Goal: Task Accomplishment & Management: Complete application form

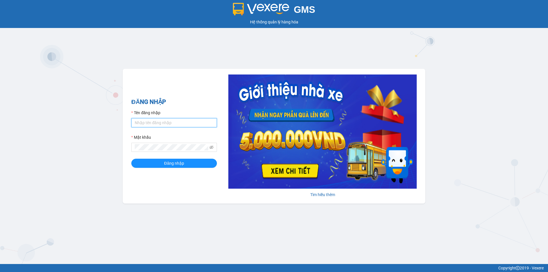
drag, startPoint x: 0, startPoint y: 0, endPoint x: 169, endPoint y: 121, distance: 208.1
click at [169, 121] on input "Tên đăng nhập" at bounding box center [174, 122] width 86 height 9
type input "Thuananminh.thienthanh"
click at [211, 101] on h2 "ĐĂNG NHẬP" at bounding box center [174, 101] width 86 height 9
click at [211, 144] on span at bounding box center [212, 147] width 4 height 6
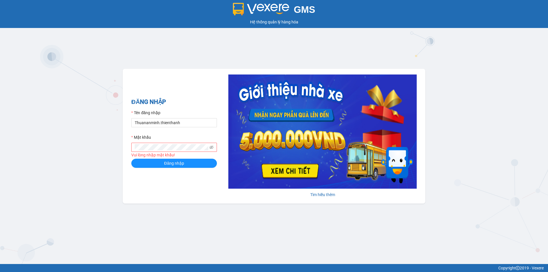
click at [212, 145] on span at bounding box center [212, 147] width 4 height 6
click at [211, 146] on icon "eye-invisible" at bounding box center [212, 147] width 4 height 4
click at [197, 160] on button "Đăng nhập" at bounding box center [174, 163] width 86 height 9
click at [131, 159] on button "Đăng nhập" at bounding box center [174, 163] width 86 height 9
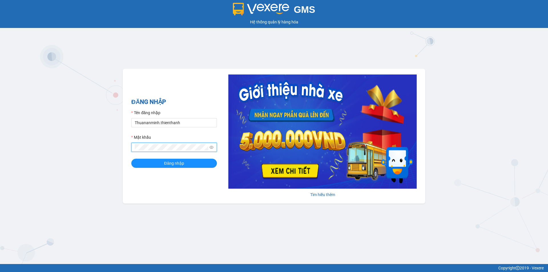
click at [131, 159] on button "Đăng nhập" at bounding box center [174, 163] width 86 height 9
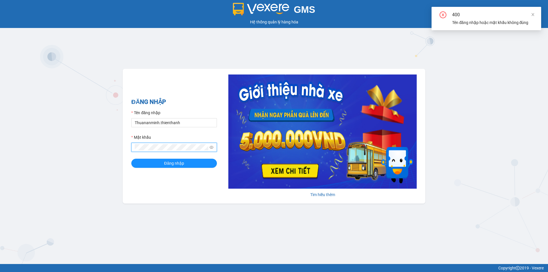
drag, startPoint x: 535, startPoint y: 12, endPoint x: 512, endPoint y: 25, distance: 26.1
click at [535, 13] on icon "close" at bounding box center [533, 15] width 4 height 4
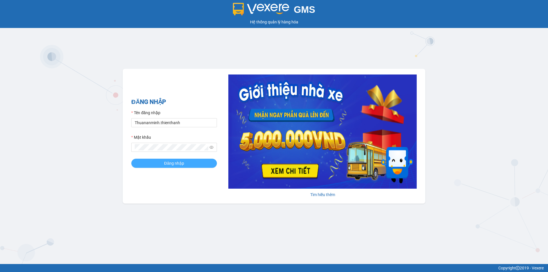
click at [180, 166] on span "Đăng nhập" at bounding box center [174, 163] width 20 height 6
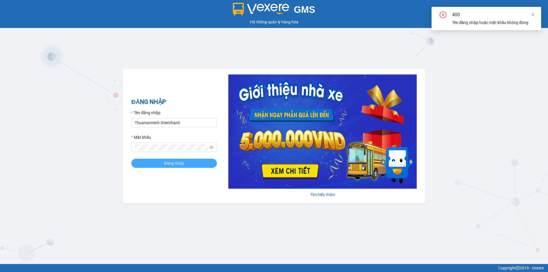
click at [180, 166] on span "Đăng nhập" at bounding box center [174, 163] width 20 height 6
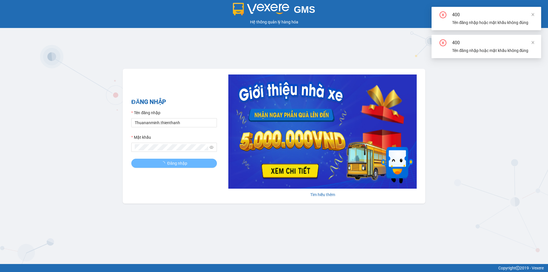
click at [181, 169] on div "ĐĂNG NHẬP Tên đăng nhập Thuananminh.[PERSON_NAME] khẩu Đăng nhập" at bounding box center [174, 136] width 86 height 78
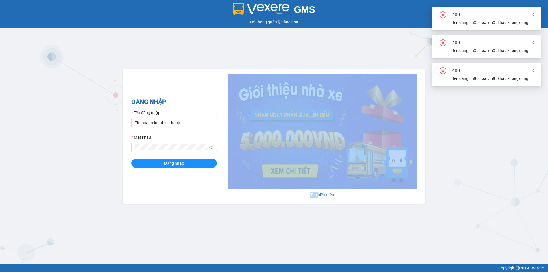
click at [181, 169] on div "ĐĂNG NHẬP Tên đăng nhập Thuananminh.[PERSON_NAME] khẩu Đăng nhập" at bounding box center [174, 136] width 86 height 78
click at [183, 164] on span "Đăng nhập" at bounding box center [174, 163] width 20 height 6
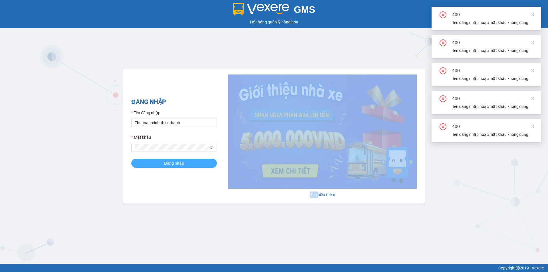
click at [183, 164] on span "Đăng nhập" at bounding box center [174, 163] width 20 height 6
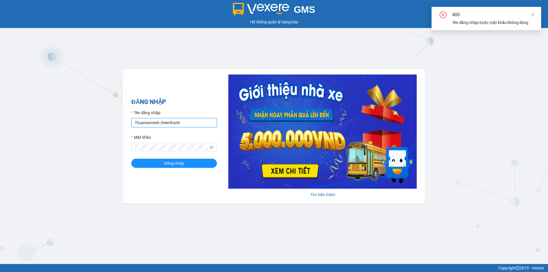
click at [182, 120] on input "Thuananminh.thienthanh" at bounding box center [174, 122] width 86 height 9
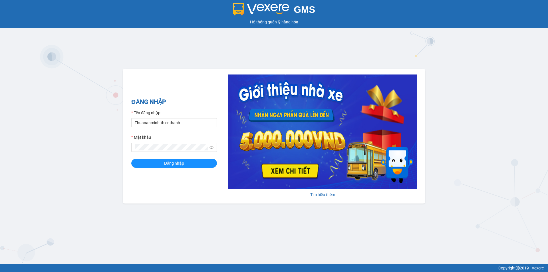
click at [174, 137] on div "Mật khẩu" at bounding box center [174, 138] width 86 height 9
click at [175, 151] on span at bounding box center [174, 147] width 86 height 9
click at [197, 164] on button "Đăng nhập" at bounding box center [174, 163] width 86 height 9
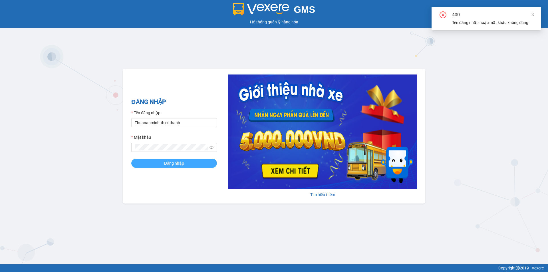
click at [202, 161] on button "Đăng nhập" at bounding box center [174, 163] width 86 height 9
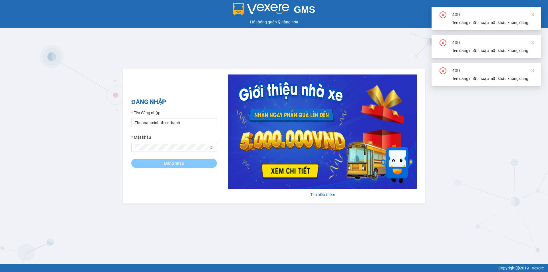
click at [202, 161] on button "Đăng nhập" at bounding box center [174, 163] width 86 height 9
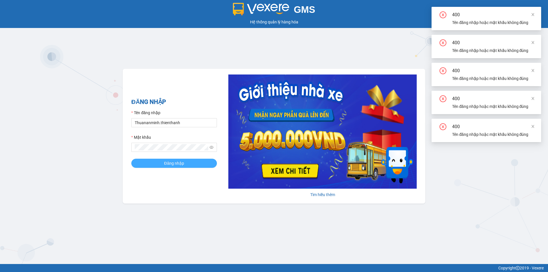
click at [165, 163] on span "Đăng nhập" at bounding box center [174, 163] width 20 height 6
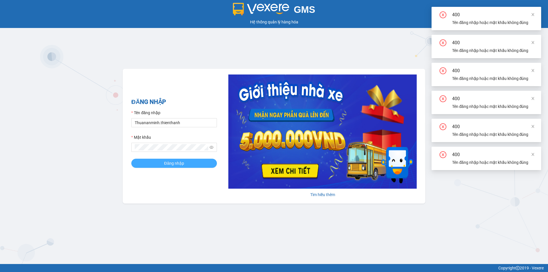
click at [165, 163] on span "Đăng nhập" at bounding box center [174, 163] width 20 height 6
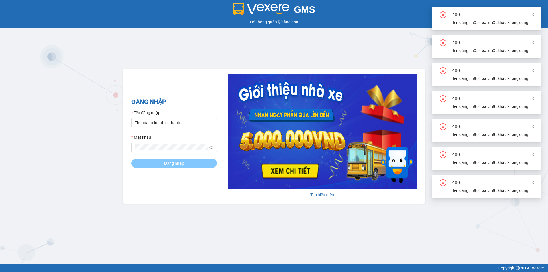
click at [165, 163] on span "Đăng nhập" at bounding box center [174, 163] width 20 height 6
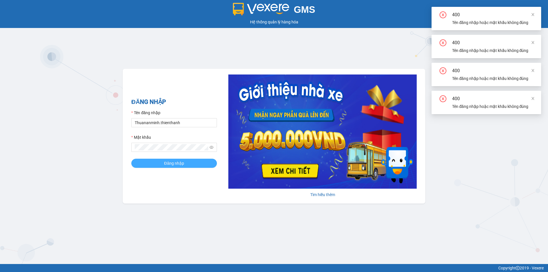
click at [165, 163] on span "Đăng nhập" at bounding box center [174, 163] width 20 height 6
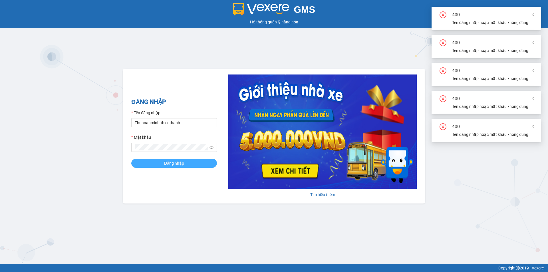
click at [165, 163] on span "Đăng nhập" at bounding box center [174, 163] width 20 height 6
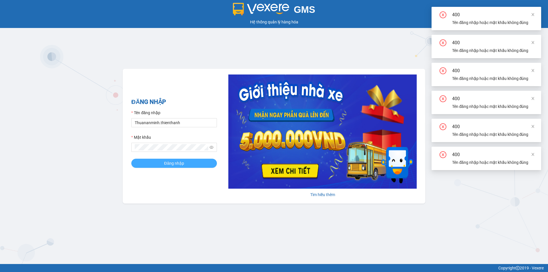
click at [165, 163] on span "Đăng nhập" at bounding box center [174, 163] width 20 height 6
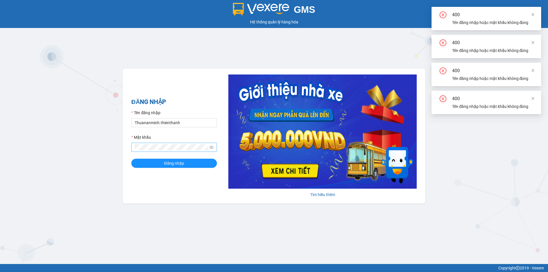
click at [134, 145] on span at bounding box center [174, 147] width 86 height 9
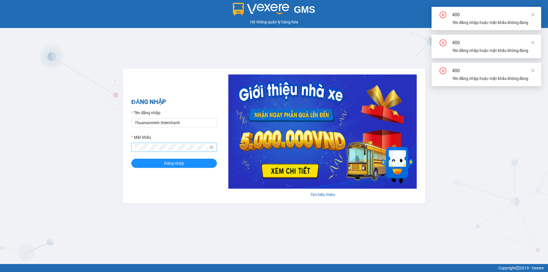
click at [135, 145] on span at bounding box center [174, 147] width 86 height 9
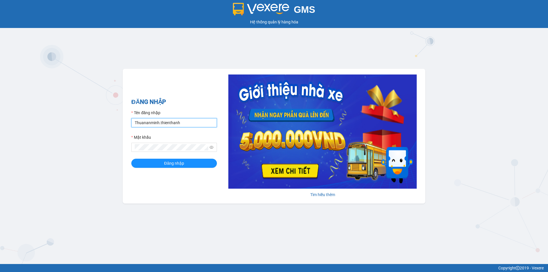
click at [185, 125] on input "Thuananminh.thienthanh" at bounding box center [174, 122] width 86 height 9
click at [185, 125] on input "Tên đăng nhập" at bounding box center [174, 122] width 86 height 9
click at [180, 164] on span "Đăng nhập" at bounding box center [174, 163] width 20 height 6
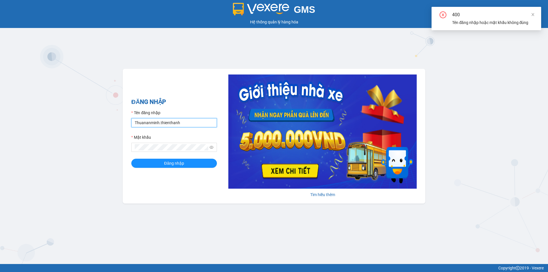
click at [183, 121] on input "Thuananminh.thienthanh" at bounding box center [174, 122] width 86 height 9
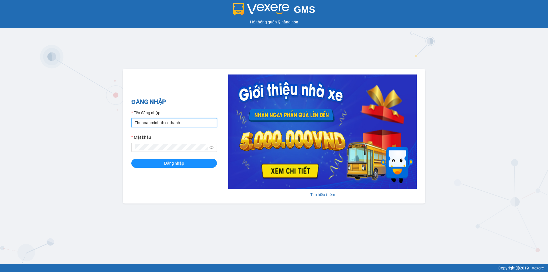
click at [183, 121] on input "Thuananminh.thienthanh" at bounding box center [174, 122] width 86 height 9
click at [137, 121] on input "Thuananminh.thienthanh" at bounding box center [174, 122] width 86 height 9
click at [131, 159] on button "Đăng nhập" at bounding box center [174, 163] width 86 height 9
click at [137, 121] on input "Thuananminh.thienthanh" at bounding box center [174, 122] width 86 height 9
type input "Thuananminh.thienthanh"
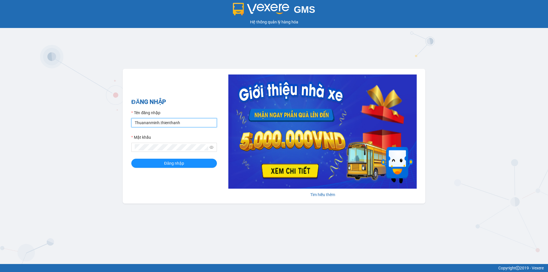
click at [131, 159] on button "Đăng nhập" at bounding box center [174, 163] width 86 height 9
click at [200, 126] on input "Tên đăng nhập" at bounding box center [174, 122] width 86 height 9
type input "Thuananminh.thienthanh"
click at [212, 146] on icon "eye-invisible" at bounding box center [212, 147] width 4 height 3
click at [131, 159] on button "Đăng nhập" at bounding box center [174, 163] width 86 height 9
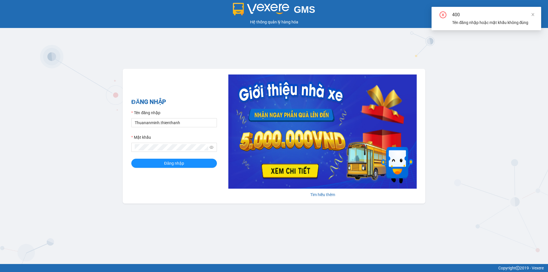
click at [366, 65] on div "GMS Hệ thống quản lý hàng hóa ĐĂNG NHẬP Tên đăng nhập Thuananminh.thienthanh Mậ…" at bounding box center [274, 132] width 548 height 264
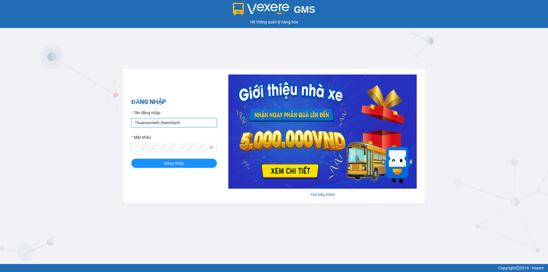
click at [200, 121] on input "Thuananminh.thienthanh" at bounding box center [174, 122] width 86 height 9
click at [153, 135] on div "Mật khẩu" at bounding box center [174, 138] width 86 height 9
click at [173, 128] on form "Tên đăng nhập Thuananminh.thienthanh Mật khẩu Đăng nhập" at bounding box center [174, 139] width 86 height 58
click at [177, 123] on input "Thuananminh.thienthanh" at bounding box center [174, 122] width 86 height 9
click at [182, 122] on input "Thuananminh.thienthanh" at bounding box center [174, 122] width 86 height 9
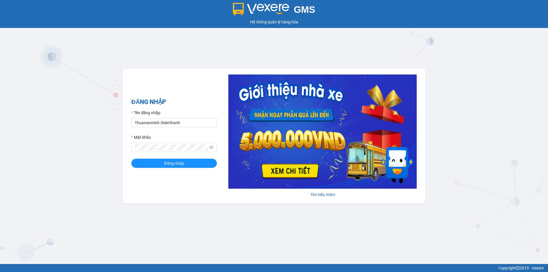
drag, startPoint x: 197, startPoint y: 100, endPoint x: 195, endPoint y: 108, distance: 7.6
click at [198, 101] on h2 "ĐĂNG NHẬP" at bounding box center [174, 101] width 86 height 9
drag, startPoint x: 185, startPoint y: 153, endPoint x: 186, endPoint y: 164, distance: 10.3
click at [186, 164] on form "Tên đăng nhập Thuananminh.thienthanh Mật khẩu Đăng nhập" at bounding box center [174, 139] width 86 height 58
click at [186, 164] on button "Đăng nhập" at bounding box center [174, 163] width 86 height 9
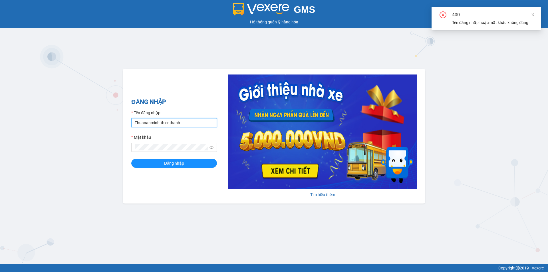
click at [187, 121] on input "Thuananminh.thienthanh" at bounding box center [174, 122] width 86 height 9
